Goal: Task Accomplishment & Management: Use online tool/utility

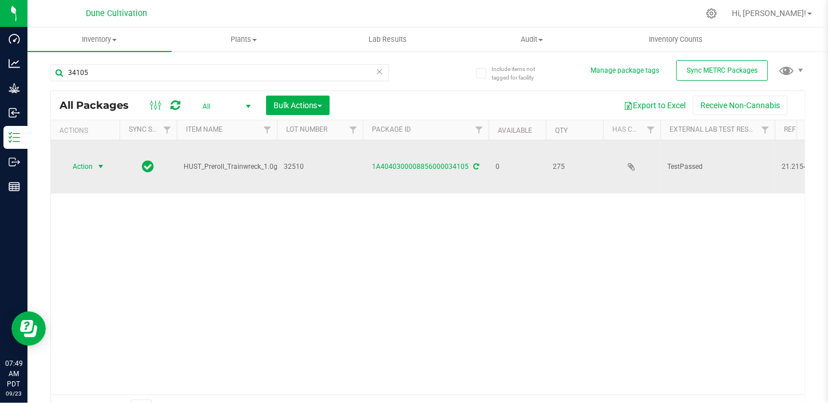
drag, startPoint x: 89, startPoint y: 176, endPoint x: 88, endPoint y: 166, distance: 10.4
click at [88, 166] on span "Action" at bounding box center [77, 166] width 31 height 16
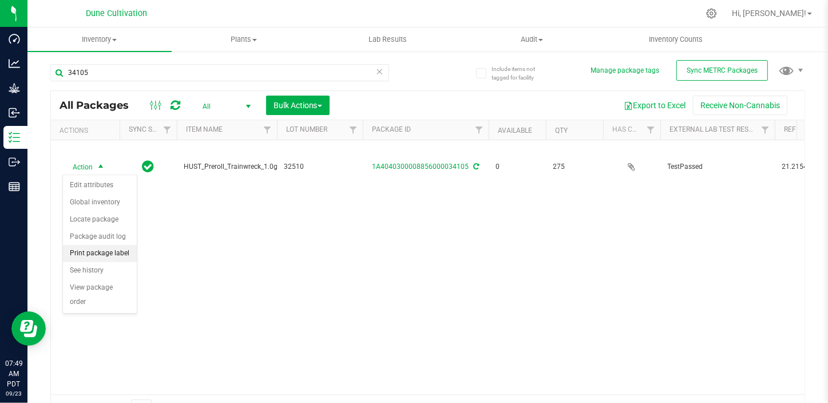
click at [97, 251] on li "Print package label" at bounding box center [100, 253] width 74 height 17
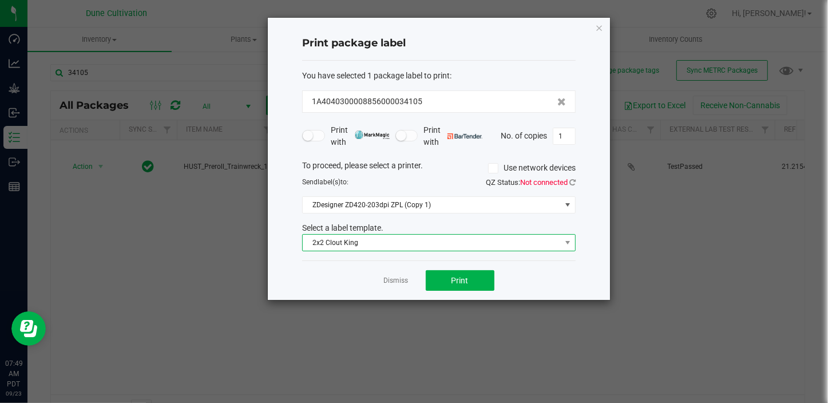
click at [354, 245] on span "2x2 Clout King" at bounding box center [432, 243] width 258 height 16
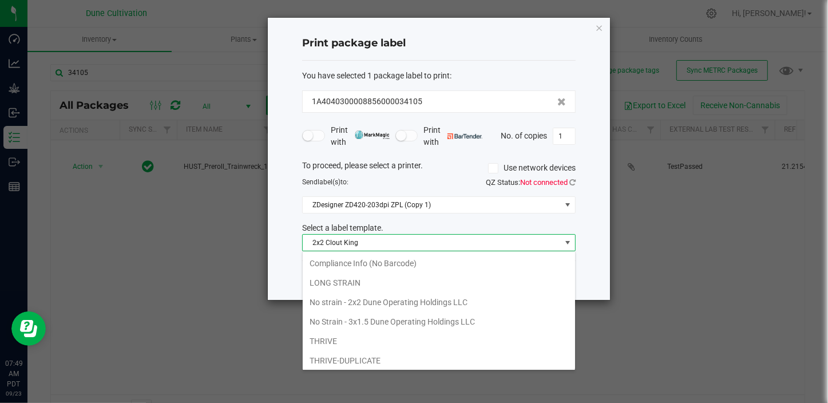
scroll to position [98, 0]
click at [333, 301] on li "No strain - 2x2 Dune Operating Holdings LLC" at bounding box center [439, 301] width 272 height 19
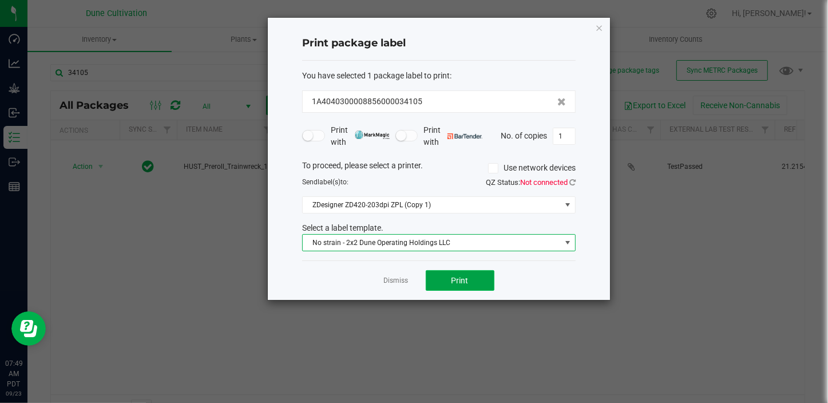
click at [441, 272] on button "Print" at bounding box center [460, 280] width 69 height 21
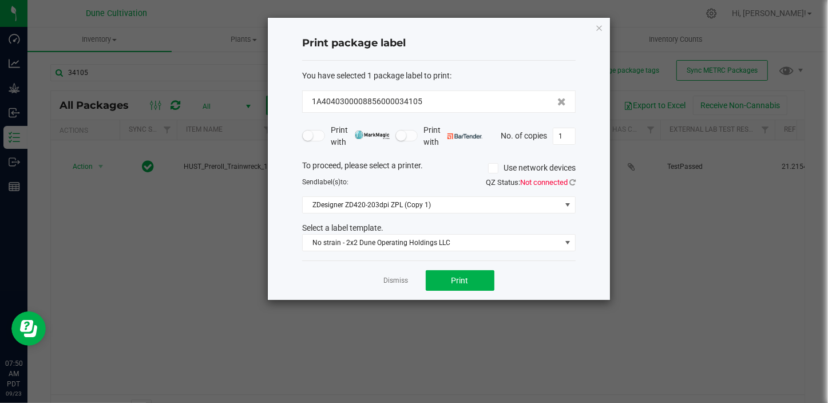
click at [692, 271] on ngb-modal-window "Print package label You have selected 1 package label to print : 1A404030000885…" at bounding box center [418, 201] width 836 height 403
click at [395, 276] on link "Dismiss" at bounding box center [396, 281] width 25 height 10
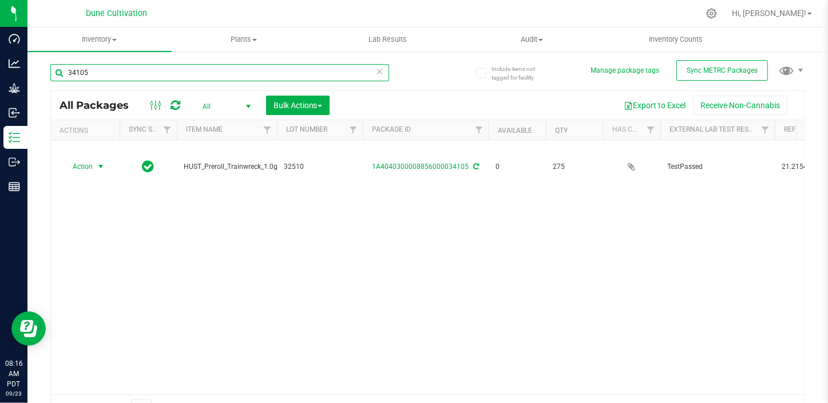
click at [108, 71] on input "34105" at bounding box center [219, 72] width 339 height 17
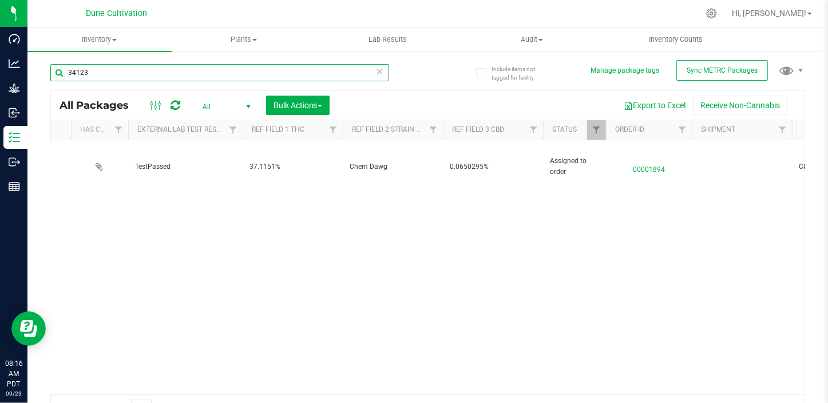
scroll to position [0, 541]
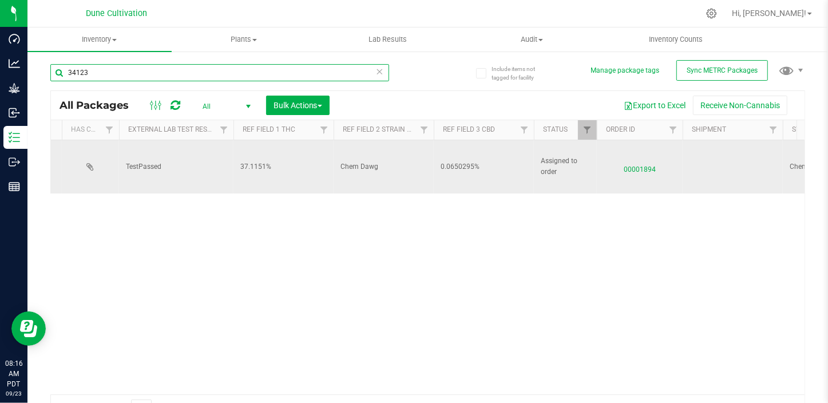
type input "34123"
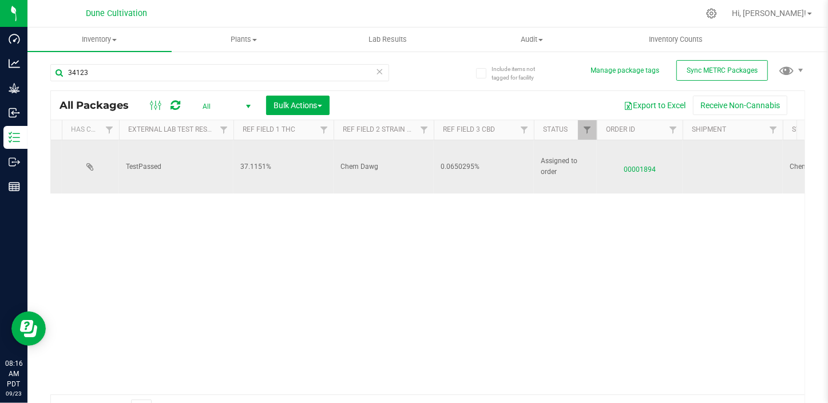
click at [650, 160] on span "00001894" at bounding box center [639, 166] width 72 height 17
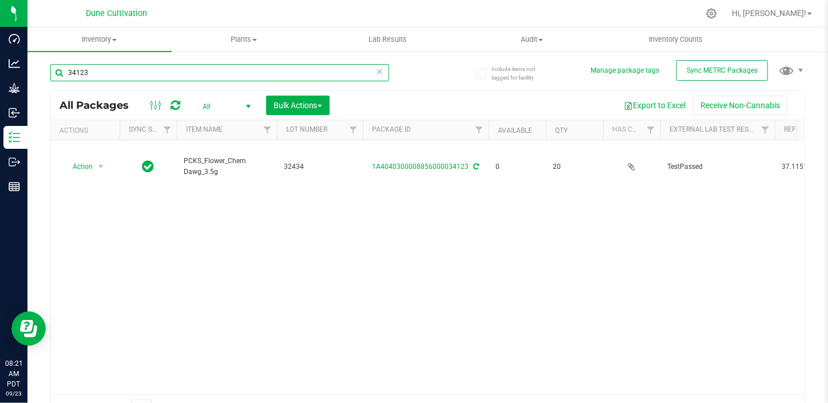
click at [122, 74] on input "34123" at bounding box center [219, 72] width 339 height 17
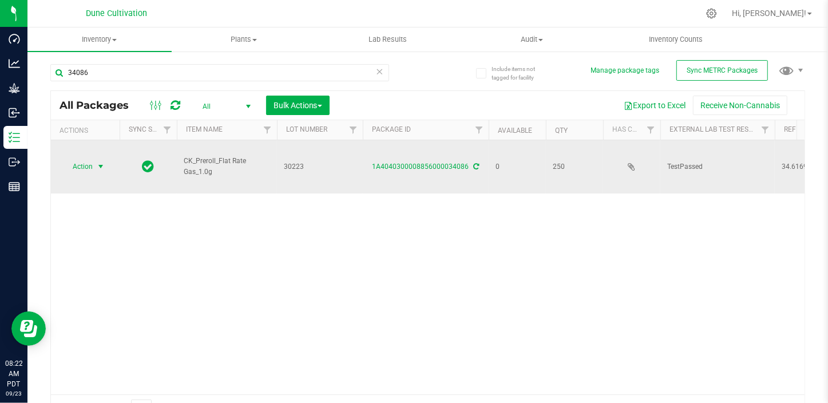
click at [95, 164] on span "select" at bounding box center [101, 166] width 14 height 16
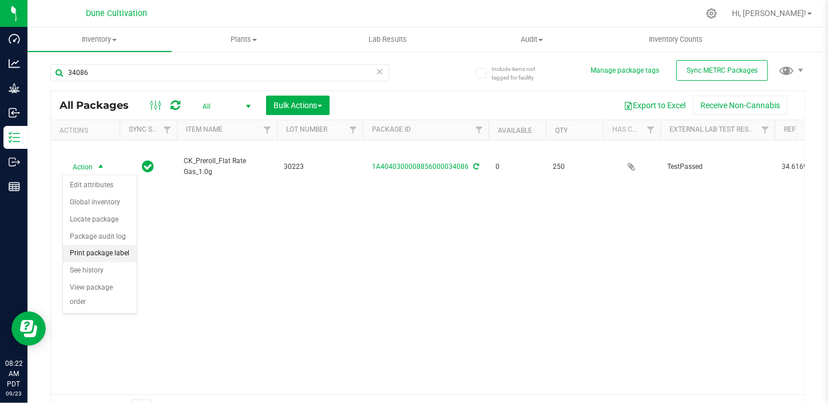
click at [110, 253] on li "Print package label" at bounding box center [100, 253] width 74 height 17
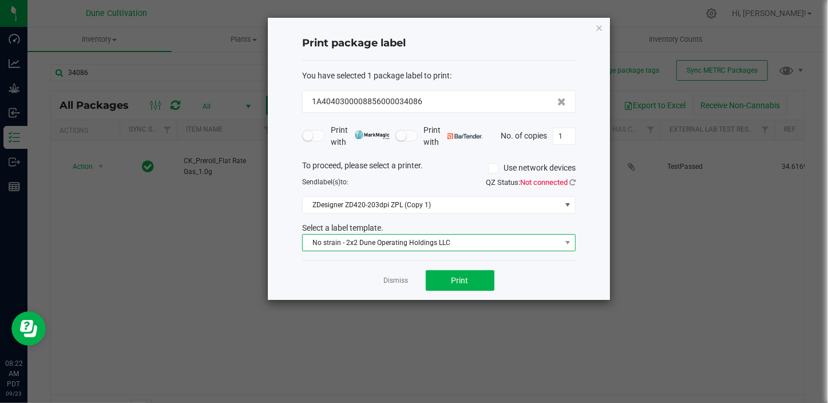
click at [343, 246] on span "No strain - 2x2 Dune Operating Holdings LLC" at bounding box center [432, 243] width 258 height 16
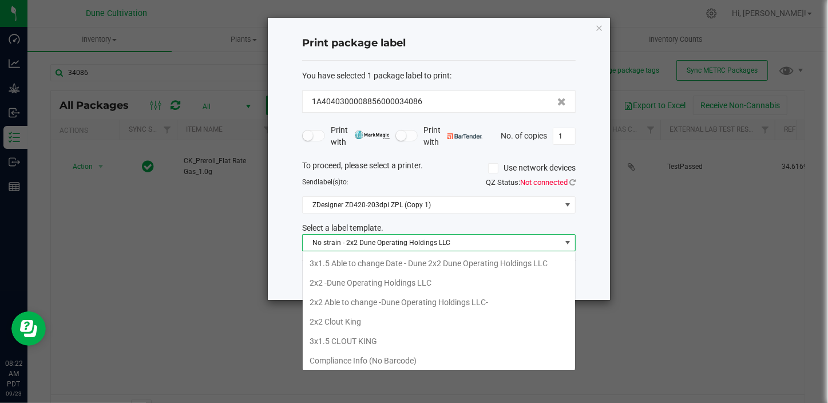
scroll to position [17, 273]
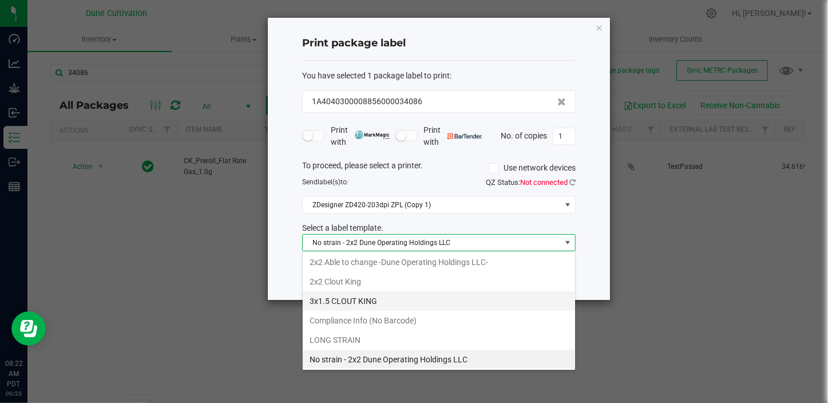
click at [343, 303] on li "3x1.5 CLOUT KING" at bounding box center [439, 300] width 272 height 19
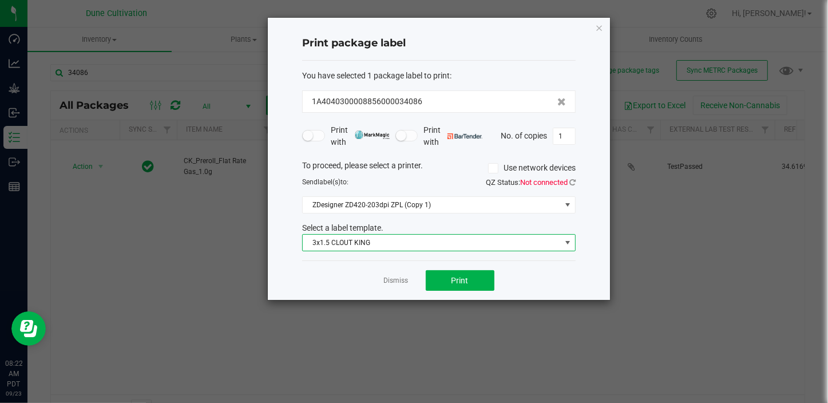
click at [348, 246] on span "3x1.5 CLOUT KING" at bounding box center [432, 243] width 258 height 16
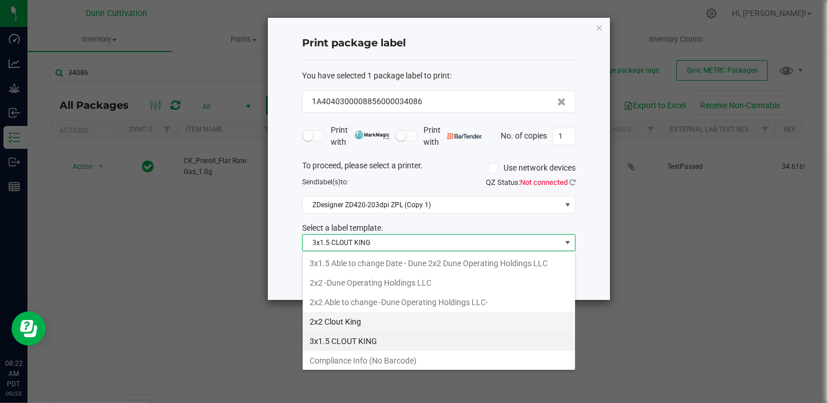
click at [338, 324] on li "2x2 Clout King" at bounding box center [439, 321] width 272 height 19
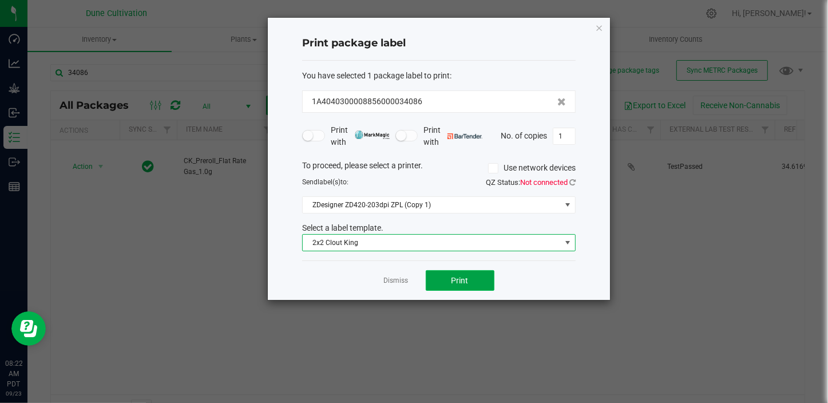
click at [442, 284] on button "Print" at bounding box center [460, 280] width 69 height 21
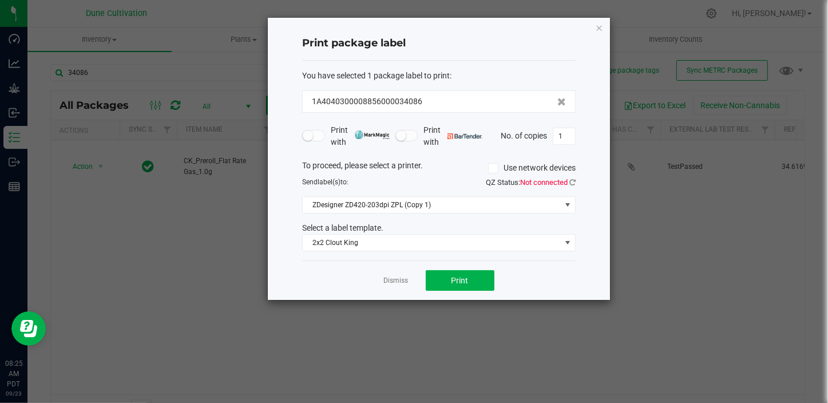
click at [106, 70] on ngb-modal-window "Print package label You have selected 1 package label to print : 1A404030000885…" at bounding box center [418, 201] width 836 height 403
click at [100, 73] on ngb-modal-window "Print package label You have selected 1 package label to print : 1A404030000885…" at bounding box center [418, 201] width 836 height 403
click at [92, 71] on ngb-modal-window "Print package label You have selected 1 package label to print : 1A404030000885…" at bounding box center [418, 201] width 836 height 403
drag, startPoint x: 728, startPoint y: 242, endPoint x: 703, endPoint y: 366, distance: 126.6
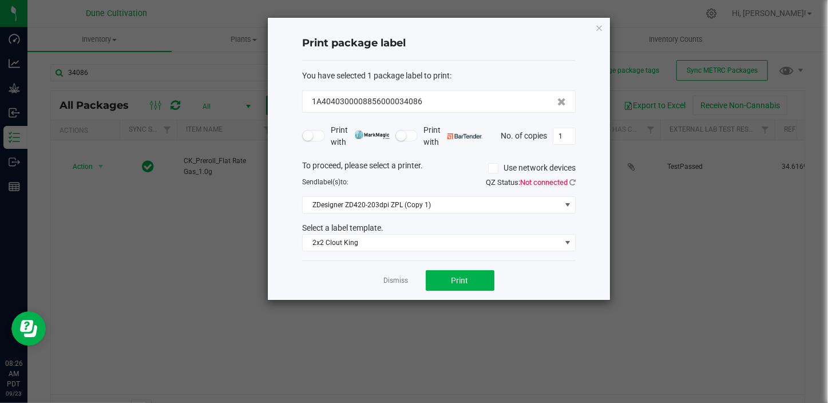
drag, startPoint x: 703, startPoint y: 366, endPoint x: 110, endPoint y: 267, distance: 601.3
click at [110, 267] on ngb-modal-window "Print package label You have selected 1 package label to print : 1A404030000885…" at bounding box center [418, 201] width 836 height 403
drag, startPoint x: 110, startPoint y: 267, endPoint x: 243, endPoint y: 289, distance: 135.0
click at [243, 289] on div "Print package label You have selected 1 package label to print : 1A404030000885…" at bounding box center [418, 158] width 384 height 283
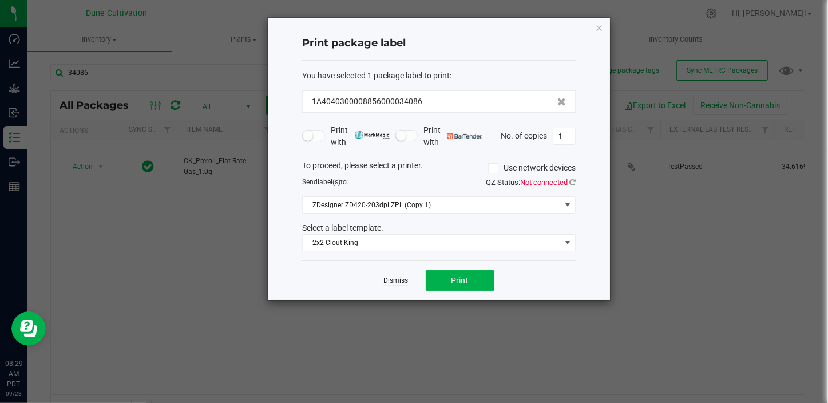
click at [405, 283] on link "Dismiss" at bounding box center [396, 281] width 25 height 10
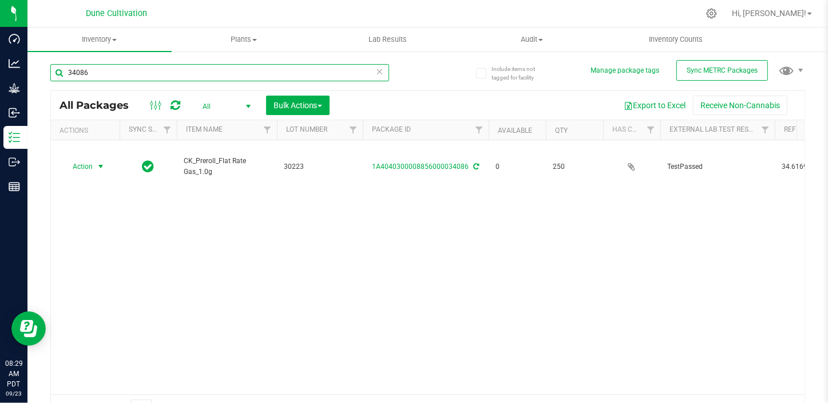
click at [98, 77] on input "34086" at bounding box center [219, 72] width 339 height 17
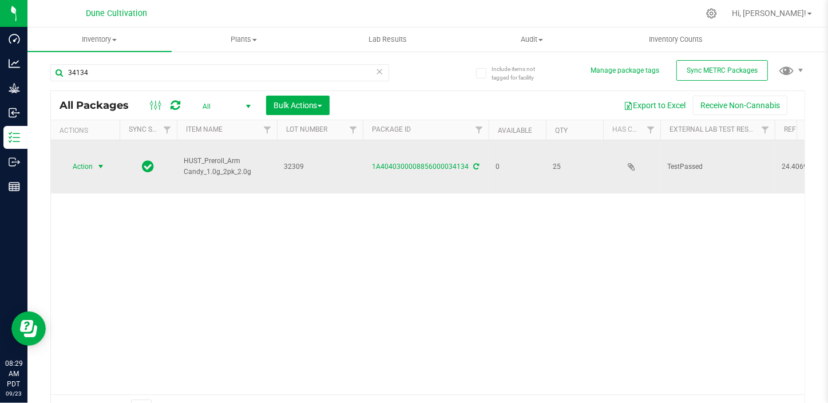
click at [94, 158] on span "select" at bounding box center [101, 166] width 14 height 16
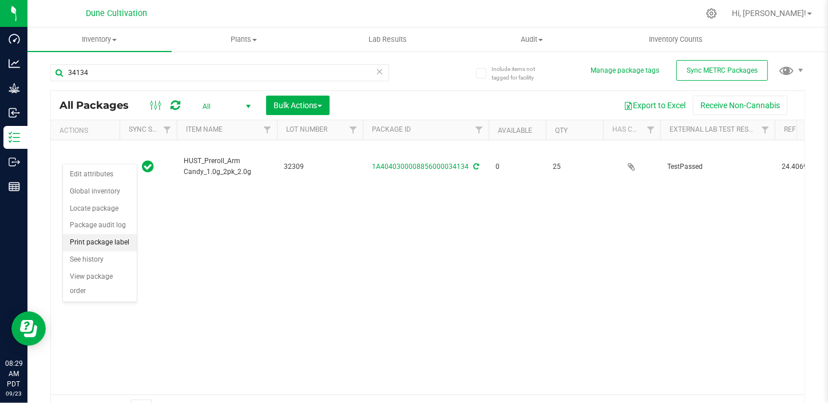
click at [84, 238] on li "Print package label" at bounding box center [100, 242] width 74 height 17
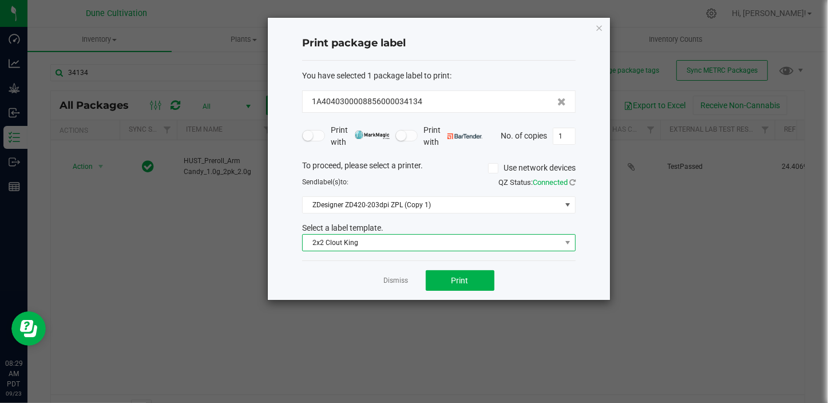
click at [394, 236] on span "2x2 Clout King" at bounding box center [432, 243] width 258 height 16
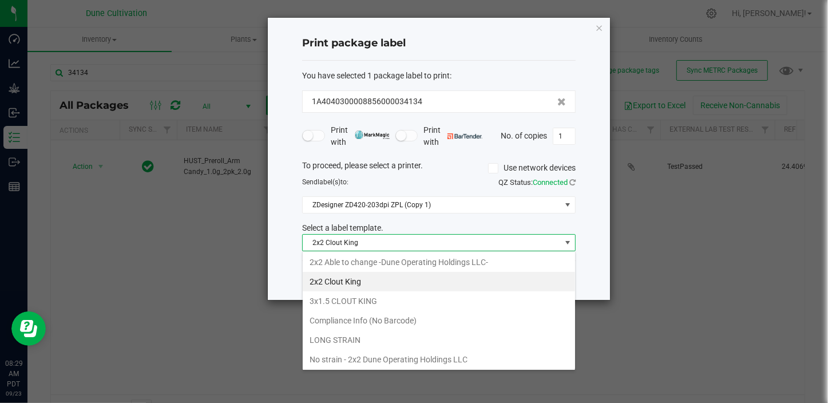
scroll to position [51, 0]
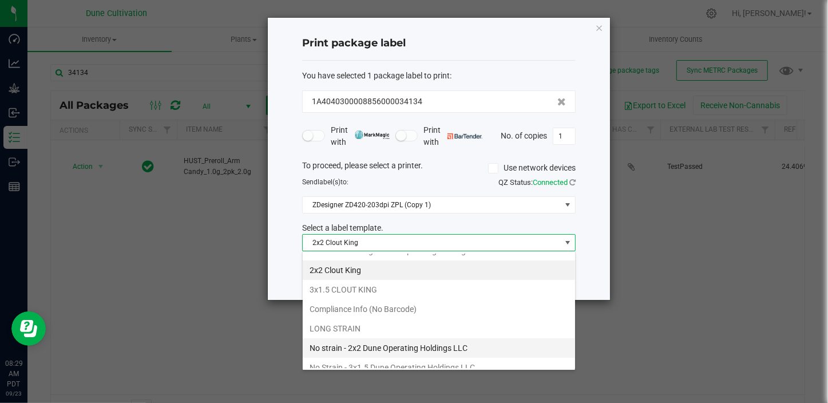
click at [357, 338] on li "No strain - 2x2 Dune Operating Holdings LLC" at bounding box center [439, 347] width 272 height 19
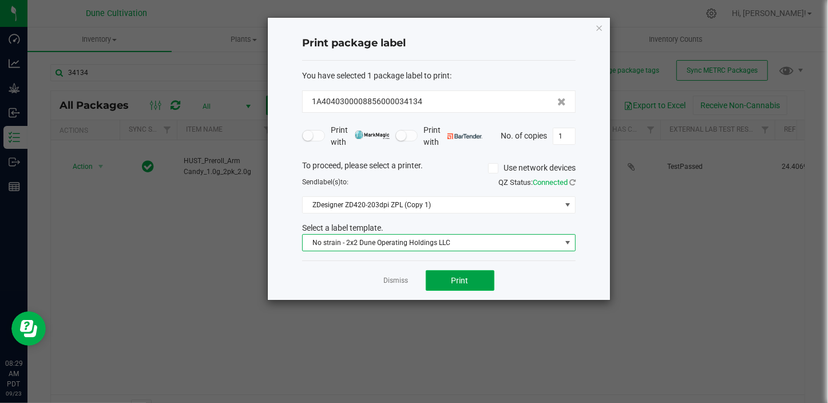
click at [456, 288] on button "Print" at bounding box center [460, 280] width 69 height 21
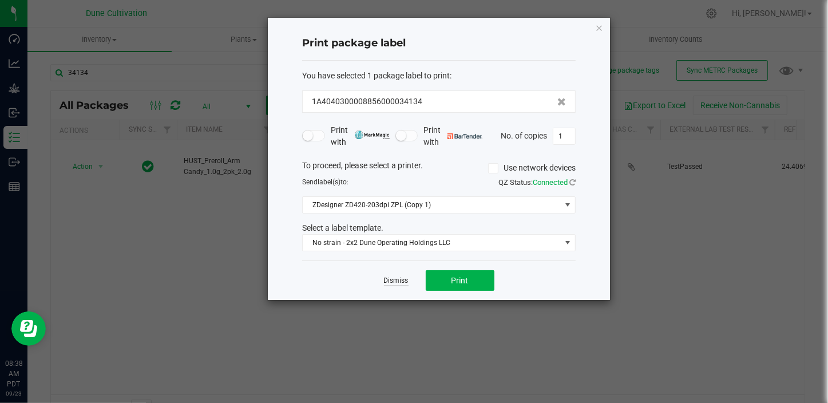
click at [392, 279] on link "Dismiss" at bounding box center [396, 281] width 25 height 10
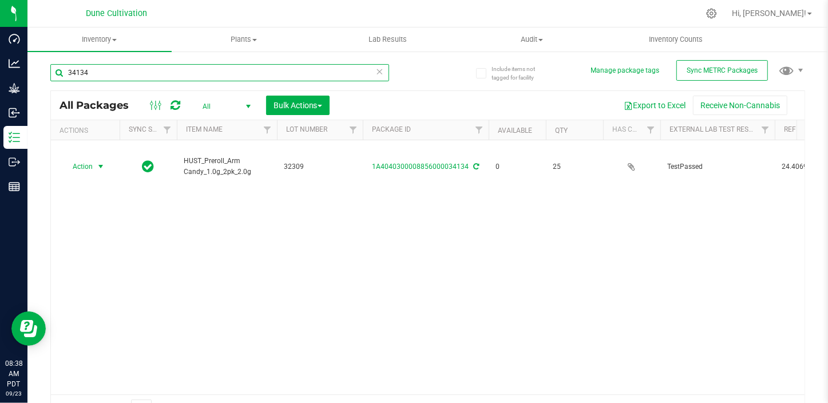
click at [108, 74] on input "34134" at bounding box center [219, 72] width 339 height 17
type input "3"
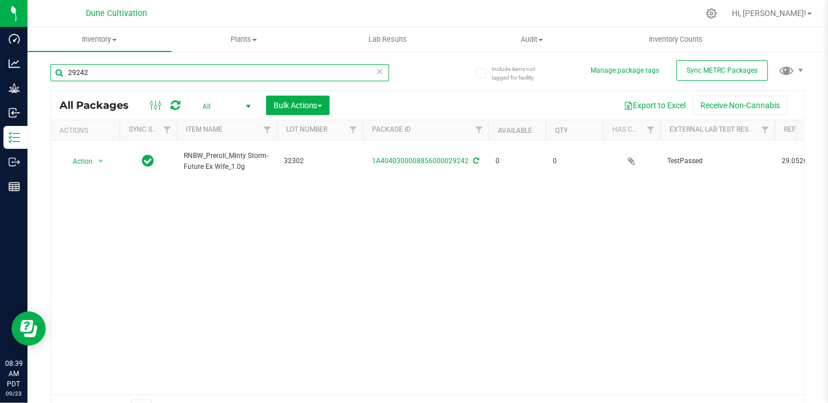
type input "29242"
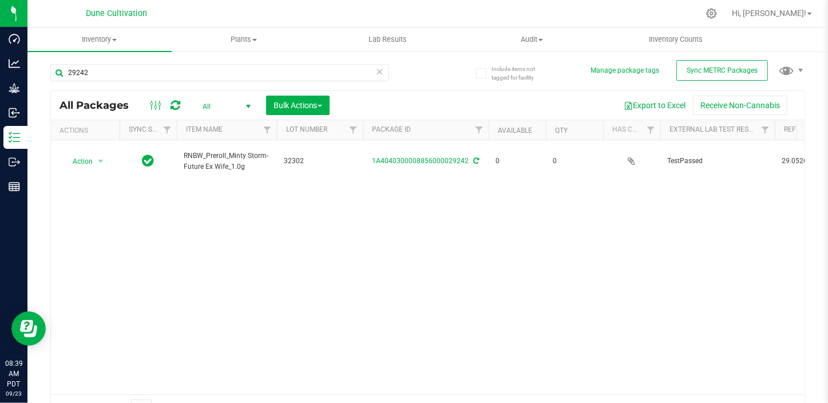
click at [135, 384] on div "Action Action Adjust qty Edit attributes Global inventory Locate package Packag…" at bounding box center [427, 267] width 753 height 254
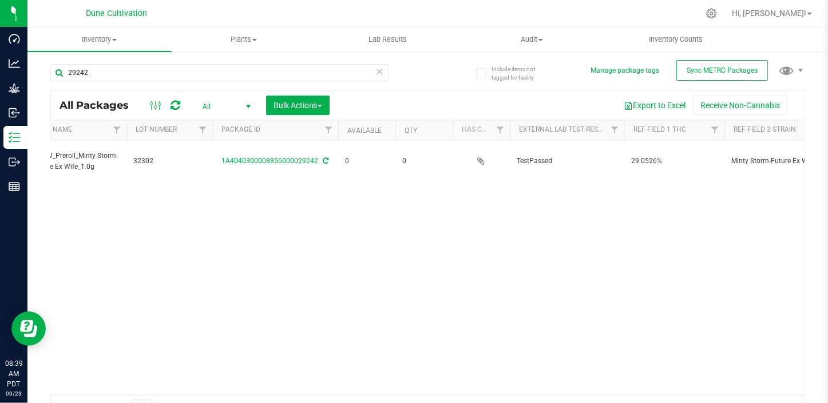
scroll to position [0, 21]
